Goal: Task Accomplishment & Management: Complete application form

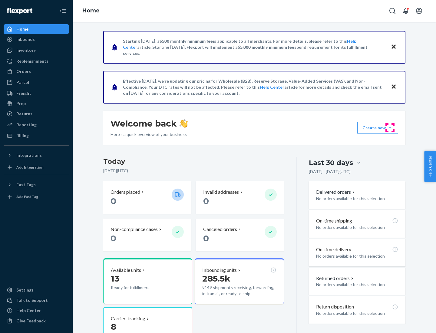
click at [390, 128] on button "Create new Create new inbound Create new order Create new product" at bounding box center [377, 128] width 41 height 12
click at [36, 39] on div "Inbounds" at bounding box center [36, 39] width 64 height 8
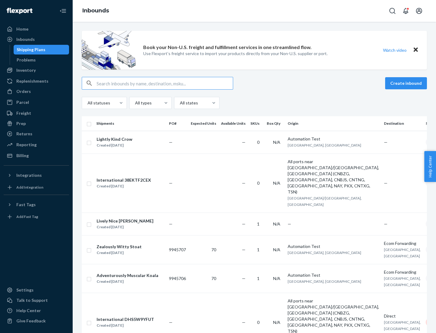
click at [407, 83] on button "Create inbound" at bounding box center [406, 83] width 42 height 12
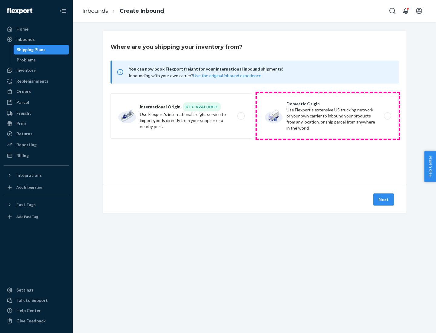
click at [328, 116] on label "Domestic Origin Use Flexport’s extensive US trucking network or your own carrie…" at bounding box center [328, 115] width 142 height 45
click at [387, 116] on input "Domestic Origin Use Flexport’s extensive US trucking network or your own carrie…" at bounding box center [389, 116] width 4 height 4
radio input "true"
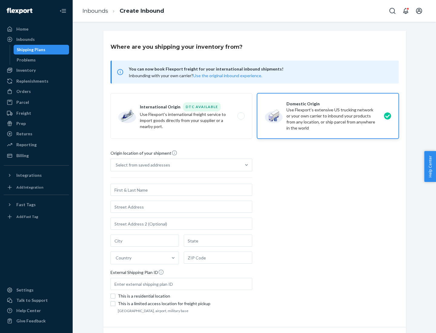
click at [141, 165] on div "Select from saved addresses" at bounding box center [143, 165] width 55 height 6
click at [116, 165] on input "Select from saved addresses" at bounding box center [116, 165] width 1 height 6
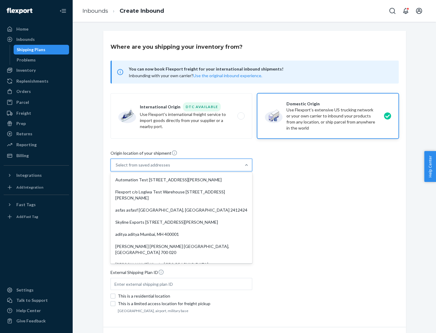
scroll to position [2, 0]
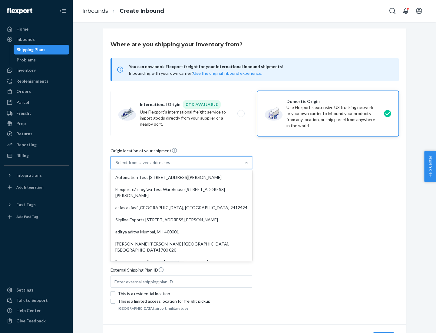
click at [181, 177] on div "Automation Test [STREET_ADDRESS][PERSON_NAME]" at bounding box center [181, 177] width 139 height 12
click at [116, 166] on input "option Automation Test [STREET_ADDRESS][PERSON_NAME]. 9 results available. Use …" at bounding box center [116, 163] width 1 height 6
type input "Automation Test"
type input "9th Floor"
type input "[GEOGRAPHIC_DATA]"
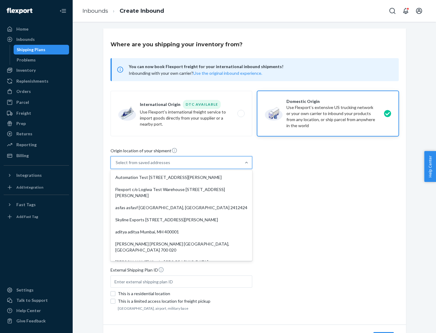
type input "CA"
type input "94104"
type input "[STREET_ADDRESS][PERSON_NAME]"
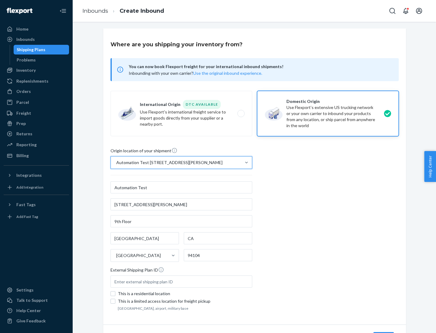
scroll to position [35, 0]
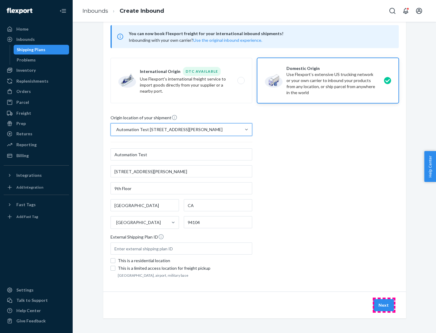
click at [384, 305] on button "Next" at bounding box center [383, 305] width 21 height 12
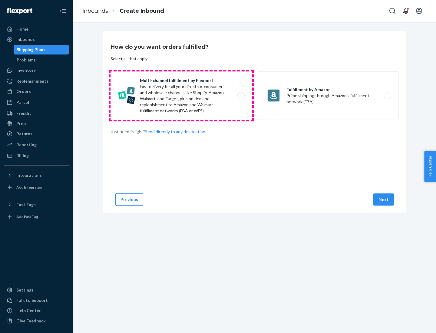
click at [181, 96] on label "Multi-channel fulfillment by Flexport Fast delivery for all your direct-to-cons…" at bounding box center [182, 95] width 142 height 48
click at [241, 96] on input "Multi-channel fulfillment by Flexport Fast delivery for all your direct-to-cons…" at bounding box center [243, 96] width 4 height 4
radio input "true"
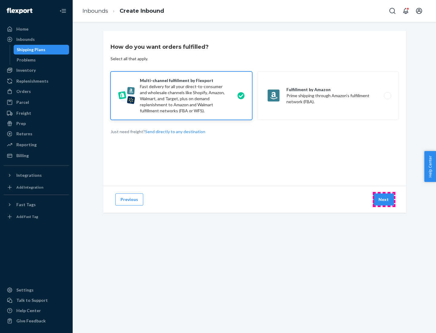
click at [384, 200] on button "Next" at bounding box center [383, 200] width 21 height 12
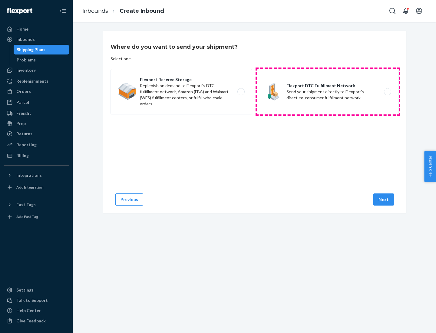
click at [328, 92] on label "Flexport DTC Fulfillment Network Send your shipment directly to Flexport's dire…" at bounding box center [328, 91] width 142 height 45
click at [387, 92] on input "Flexport DTC Fulfillment Network Send your shipment directly to Flexport's dire…" at bounding box center [389, 92] width 4 height 4
radio input "true"
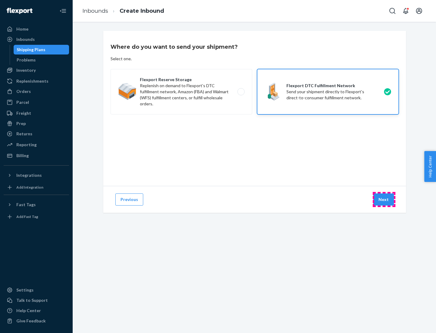
click at [384, 200] on button "Next" at bounding box center [383, 200] width 21 height 12
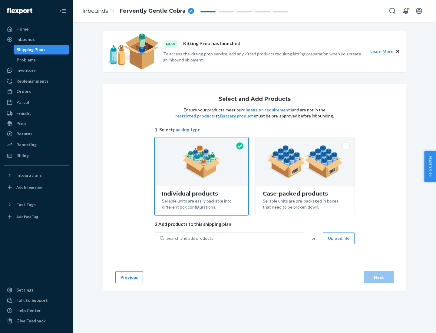
click at [305, 162] on img at bounding box center [304, 161] width 75 height 33
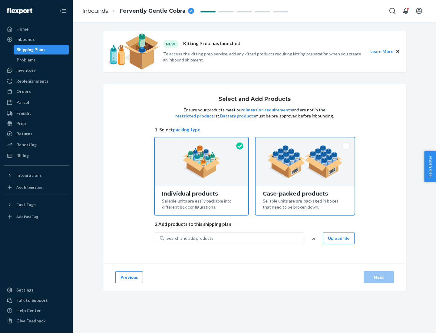
click at [305, 141] on input "Case-packed products Sellable units are pre-packaged in boxes that need to be b…" at bounding box center [305, 139] width 4 height 4
radio input "true"
radio input "false"
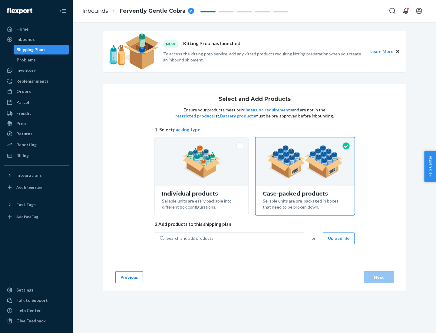
click at [234, 238] on div "Search and add products" at bounding box center [234, 238] width 140 height 11
click at [167, 238] on input "Search and add products" at bounding box center [167, 238] width 1 height 6
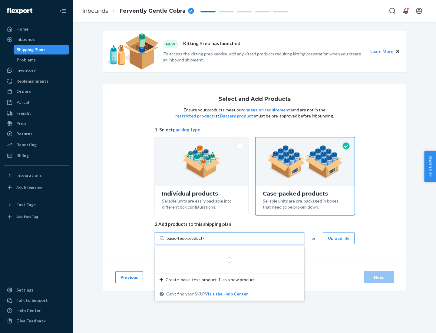
type input "basic-test-product-1"
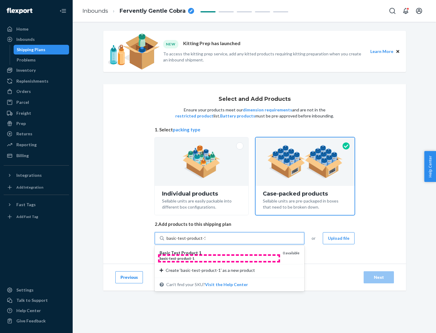
click at [219, 258] on div "basic - test - product - 1" at bounding box center [219, 258] width 118 height 5
click at [205, 241] on input "basic-test-product-1" at bounding box center [186, 238] width 39 height 6
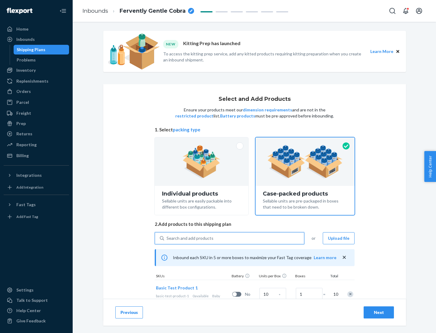
scroll to position [22, 0]
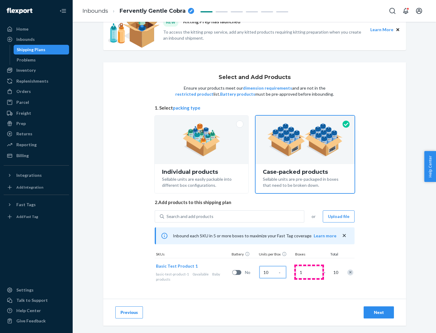
type input "10"
type input "7"
click at [379, 313] on div "Next" at bounding box center [379, 313] width 20 height 6
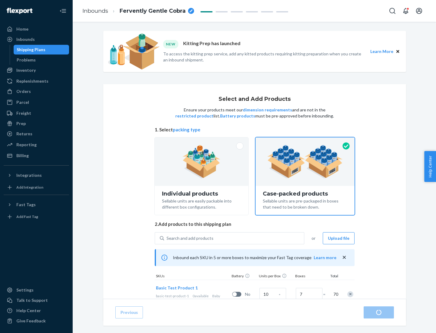
radio input "true"
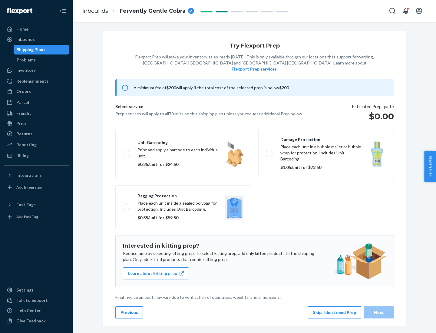
scroll to position [2, 0]
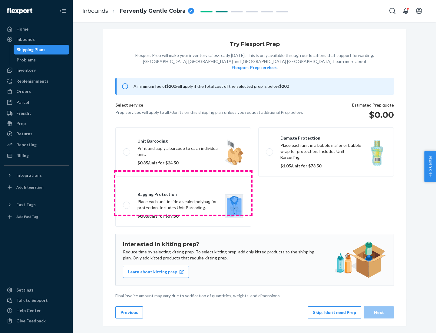
click at [183, 193] on label "Bagging protection Place each unit inside a sealed polybag for protection. Incl…" at bounding box center [183, 205] width 136 height 43
click at [127, 203] on input "Bagging protection Place each unit inside a sealed polybag for protection. Incl…" at bounding box center [125, 205] width 4 height 4
checkbox input "true"
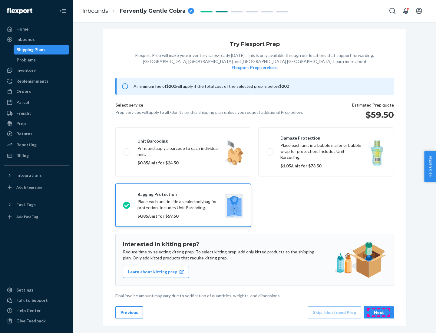
click at [379, 312] on div "Next" at bounding box center [379, 313] width 20 height 6
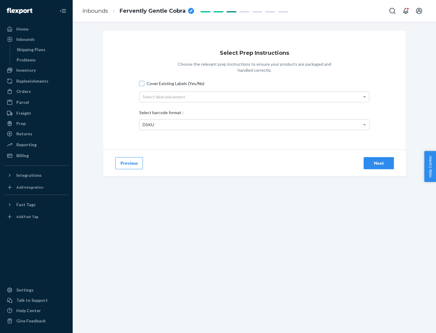
click at [142, 83] on input "Cover Existing Labels (Yes/No)" at bounding box center [141, 83] width 5 height 5
checkbox input "true"
click at [254, 97] on div "Select label placement" at bounding box center [255, 97] width 230 height 10
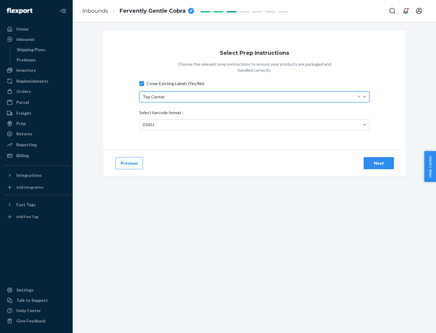
click at [254, 124] on div "DSKU" at bounding box center [255, 125] width 230 height 10
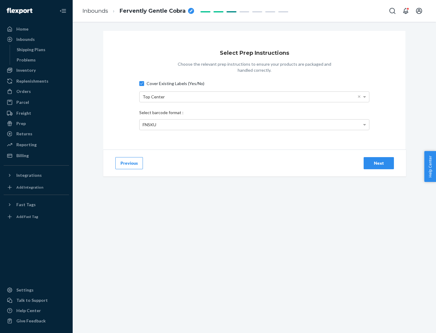
click at [379, 163] on div "Next" at bounding box center [379, 163] width 20 height 6
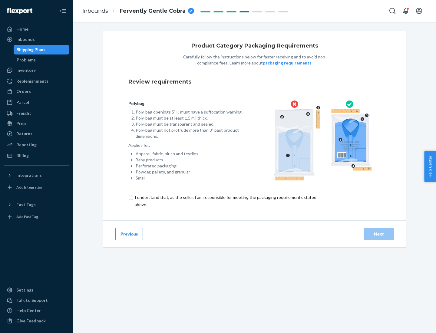
click at [225, 201] on input "checkbox" at bounding box center [228, 201] width 201 height 15
checkbox input "true"
click at [379, 234] on div "Next" at bounding box center [379, 234] width 20 height 6
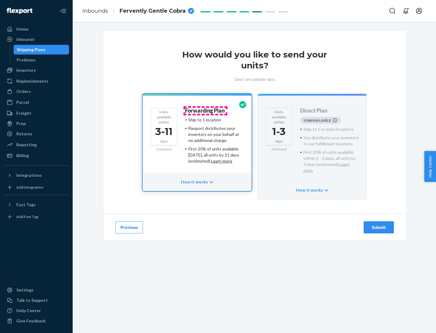
click at [205, 111] on h4 "Forwarding Plan" at bounding box center [205, 111] width 40 height 6
click at [379, 224] on div "Submit" at bounding box center [379, 227] width 20 height 6
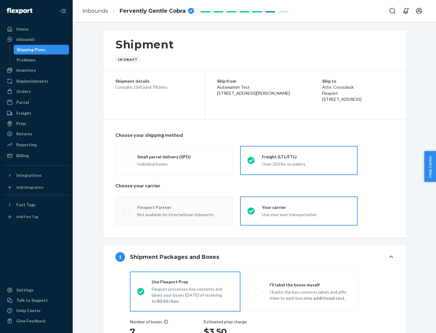
radio input "true"
radio input "false"
radio input "true"
radio input "false"
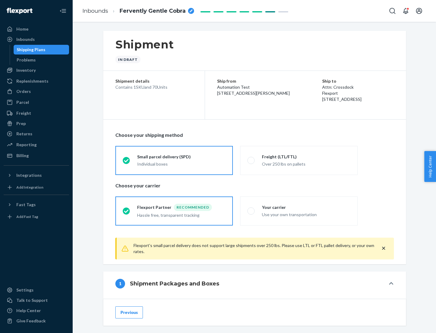
click at [299, 160] on div "Over 250 lbs on pallets" at bounding box center [306, 163] width 88 height 7
click at [251, 160] on input "Freight (LTL/FTL) Over 250 lbs on pallets" at bounding box center [249, 160] width 4 height 4
radio input "true"
radio input "false"
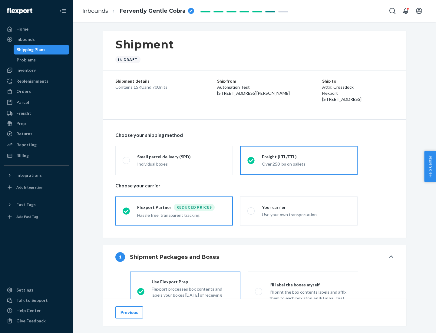
scroll to position [34, 0]
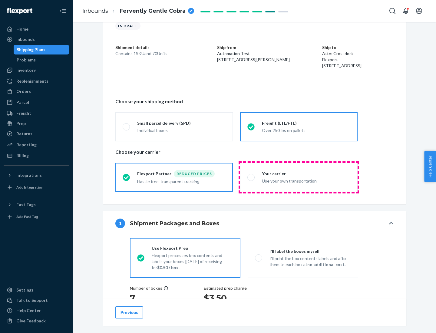
click at [299, 177] on div "Use your own transportation" at bounding box center [306, 180] width 88 height 7
click at [251, 177] on input "Your carrier Use your own transportation" at bounding box center [249, 177] width 4 height 4
radio input "true"
radio input "false"
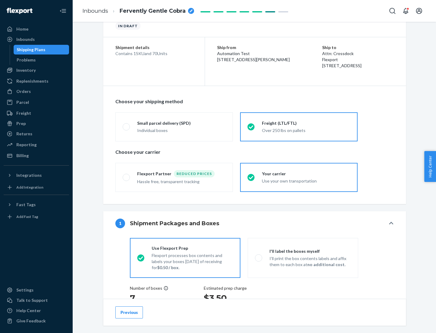
scroll to position [114, 0]
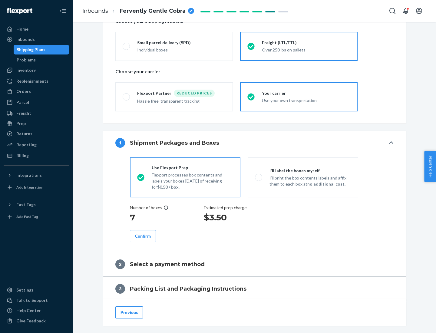
click at [303, 177] on p "I’ll print the box contents labels and affix them to each box at no additional …" at bounding box center [310, 181] width 81 height 12
click at [259, 177] on input "I'll label the boxes myself I’ll print the box contents labels and affix them t…" at bounding box center [257, 177] width 4 height 4
radio input "true"
radio input "false"
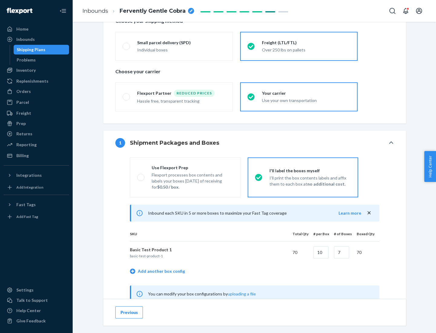
scroll to position [189, 0]
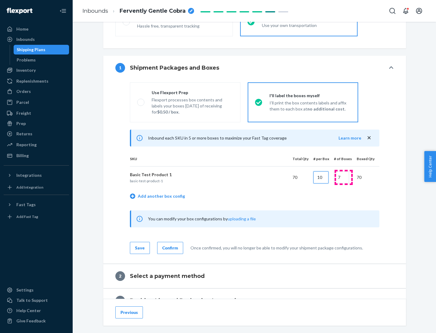
type input "10"
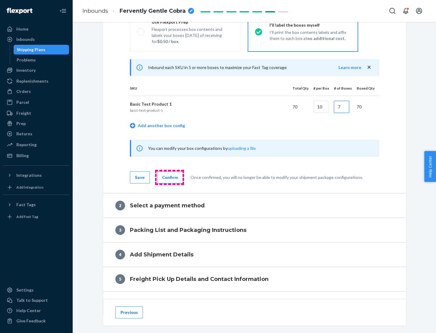
type input "7"
click at [169, 177] on div "Confirm" at bounding box center [170, 177] width 16 height 6
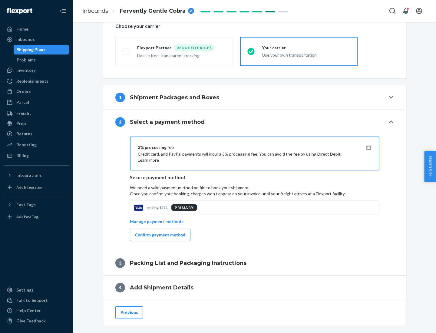
scroll to position [217, 0]
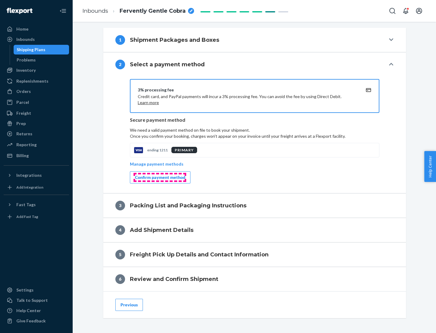
click at [160, 177] on div "Confirm payment method" at bounding box center [160, 177] width 50 height 6
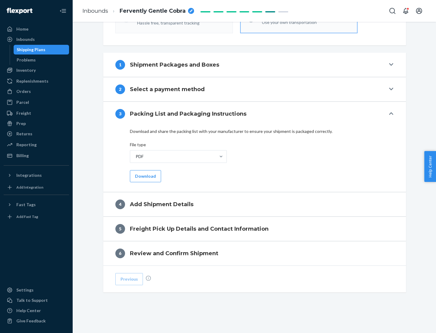
scroll to position [191, 0]
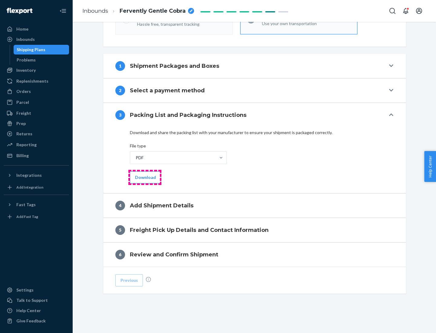
click at [145, 177] on button "Download" at bounding box center [145, 177] width 31 height 12
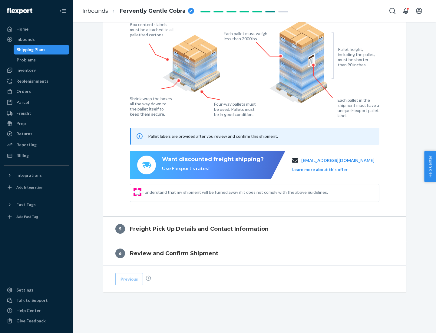
click at [137, 192] on input "I understand that my shipment will be turned away if it does not comply with th…" at bounding box center [137, 192] width 5 height 5
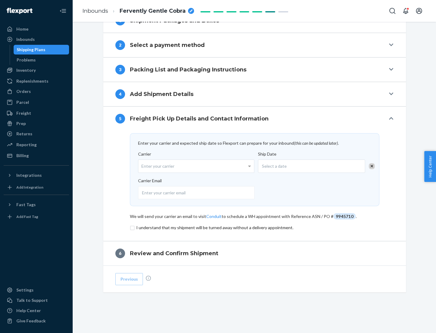
scroll to position [237, 0]
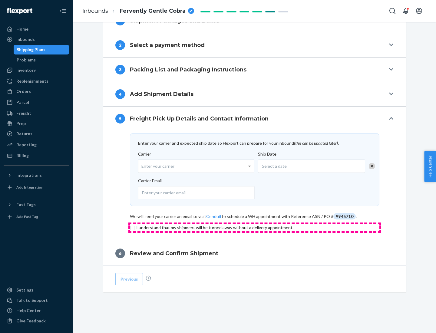
click at [255, 227] on input "checkbox" at bounding box center [255, 227] width 250 height 7
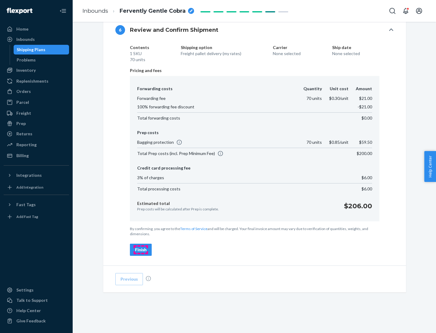
click at [141, 250] on div "Finish" at bounding box center [141, 250] width 12 height 6
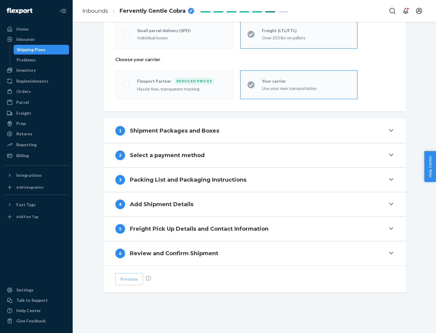
scroll to position [126, 0]
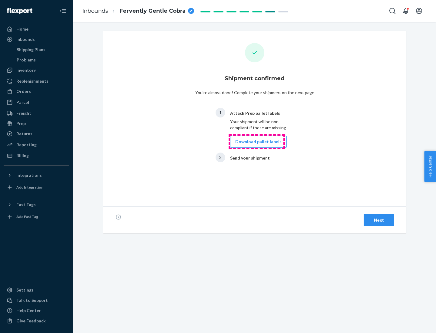
click at [257, 142] on button "Download pallet labels" at bounding box center [258, 142] width 57 height 12
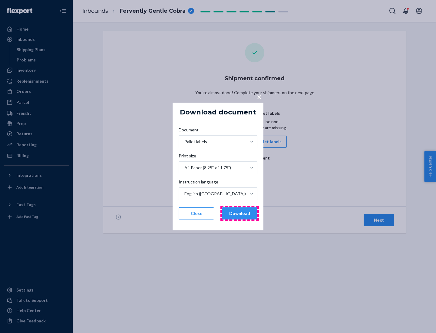
click at [240, 214] on button "Download" at bounding box center [239, 213] width 35 height 12
